Goal: Task Accomplishment & Management: Use online tool/utility

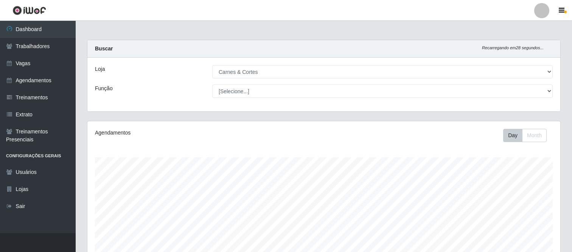
select select "433"
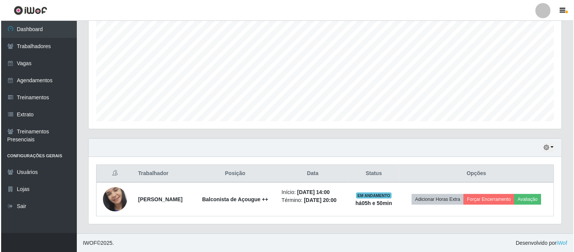
scroll to position [157, 473]
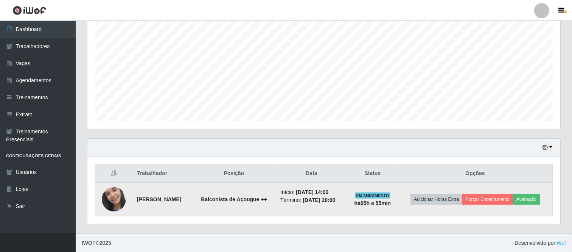
drag, startPoint x: 134, startPoint y: 199, endPoint x: 356, endPoint y: 203, distance: 221.3
click at [356, 203] on tr "[PERSON_NAME] de Açougue ++ Início: [DATE] 14:00 Término: [DATE] 20:00 EM ANDAM…" at bounding box center [323, 199] width 457 height 34
copy tr "[PERSON_NAME] de Açougue ++ Início: [DATE] 14:00 Término: [DATE] 20:00"
click at [527, 199] on button "Avaliação" at bounding box center [526, 199] width 27 height 11
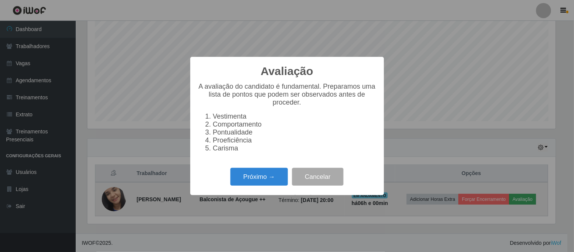
scroll to position [157, 468]
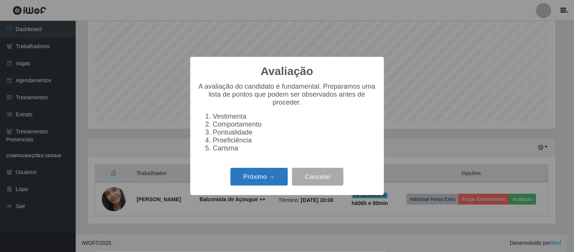
click at [258, 180] on button "Próximo →" at bounding box center [258, 177] width 57 height 18
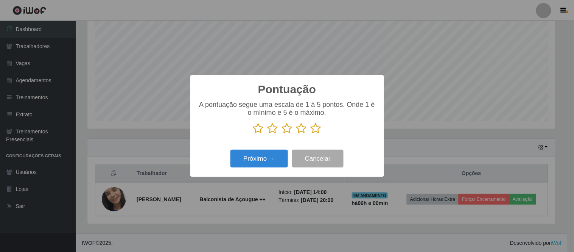
scroll to position [378064, 377753]
click at [256, 127] on icon at bounding box center [258, 128] width 11 height 11
click at [253, 134] on input "radio" at bounding box center [253, 134] width 0 height 0
click at [266, 160] on button "Próximo →" at bounding box center [258, 158] width 57 height 18
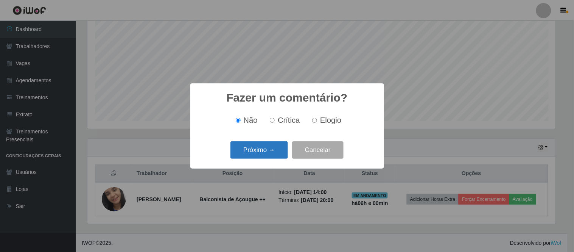
click at [263, 152] on button "Próximo →" at bounding box center [258, 150] width 57 height 18
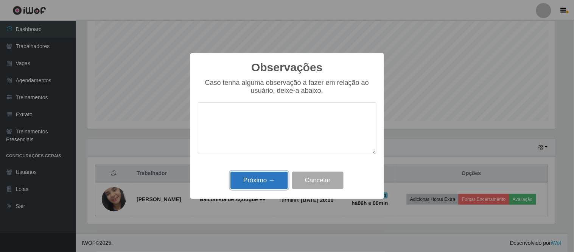
click at [264, 177] on button "Próximo →" at bounding box center [258, 180] width 57 height 18
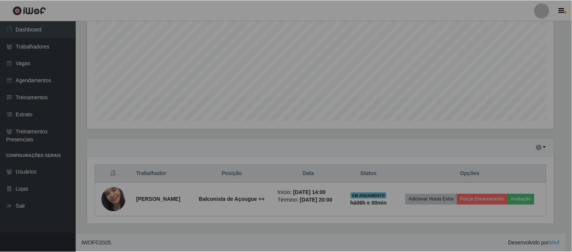
scroll to position [157, 473]
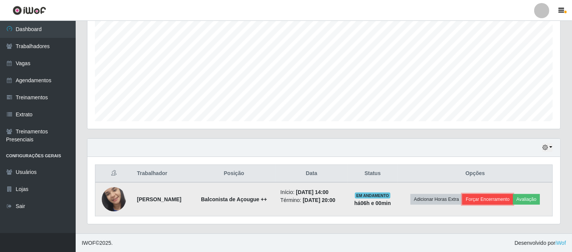
click at [498, 201] on button "Forçar Encerramento" at bounding box center [487, 199] width 51 height 11
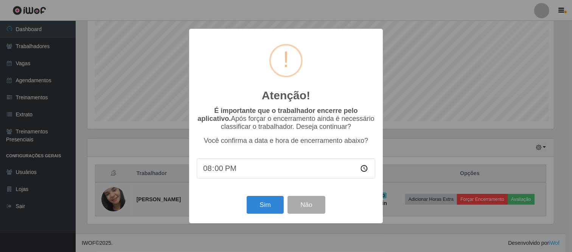
scroll to position [157, 468]
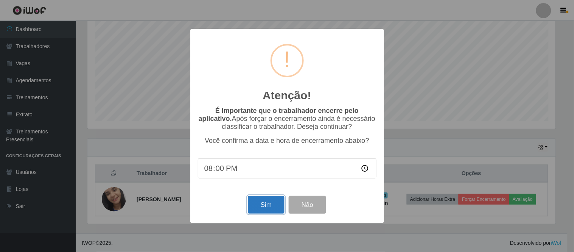
click at [267, 204] on button "Sim" at bounding box center [266, 205] width 37 height 18
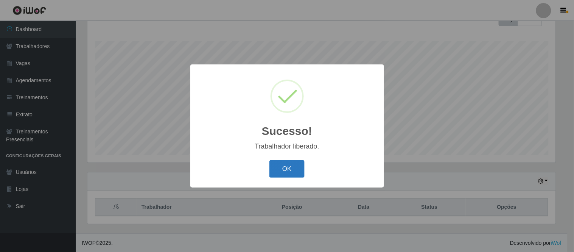
click at [275, 169] on button "OK" at bounding box center [286, 169] width 35 height 18
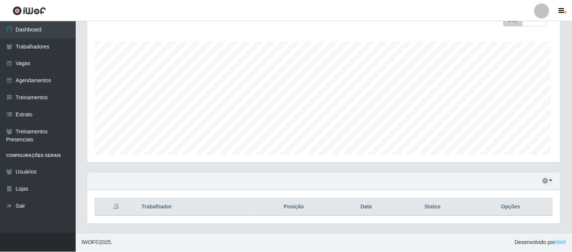
scroll to position [157, 473]
